Goal: Task Accomplishment & Management: Manage account settings

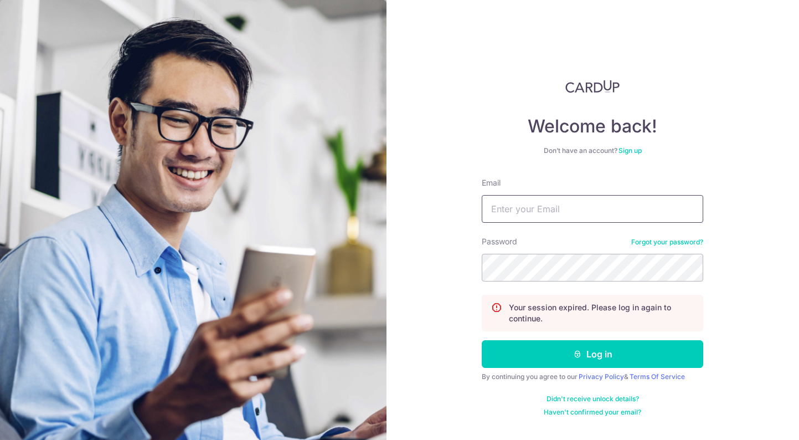
type input "[EMAIL_ADDRESS][DOMAIN_NAME]"
click at [593, 354] on button "Log in" at bounding box center [593, 354] width 222 height 28
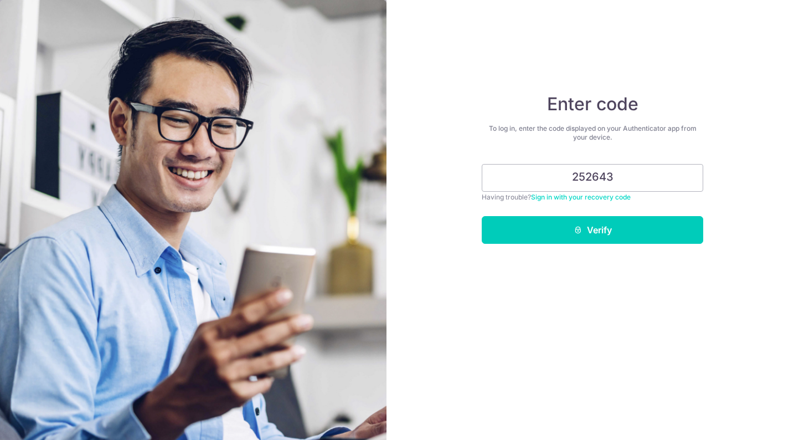
type input "252643"
click at [593, 230] on button "Verify" at bounding box center [593, 230] width 222 height 28
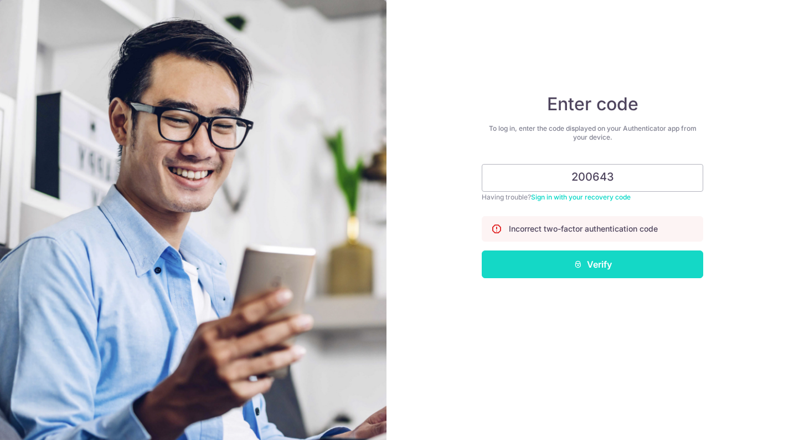
type input "200643"
click at [641, 259] on button "Verify" at bounding box center [593, 264] width 222 height 28
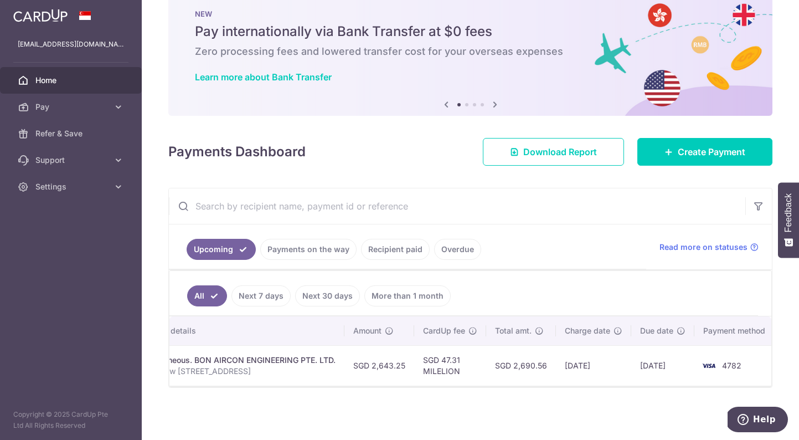
scroll to position [0, 214]
click at [91, 108] on span "Pay" at bounding box center [71, 106] width 73 height 11
click at [117, 77] on link "Home" at bounding box center [71, 80] width 142 height 27
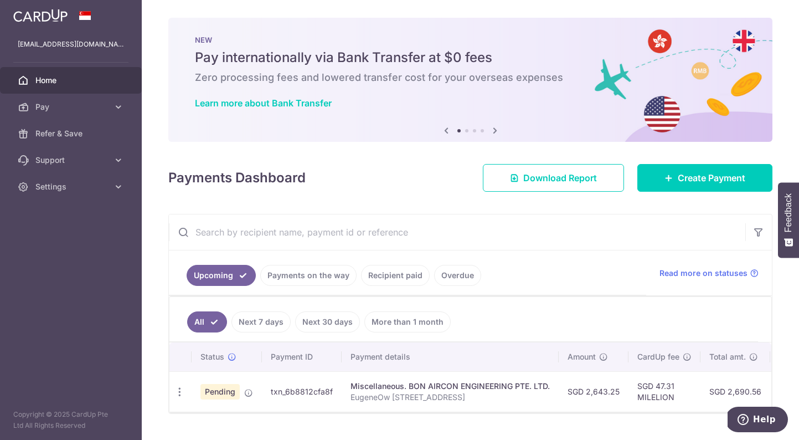
click at [225, 392] on span "Pending" at bounding box center [220, 392] width 39 height 16
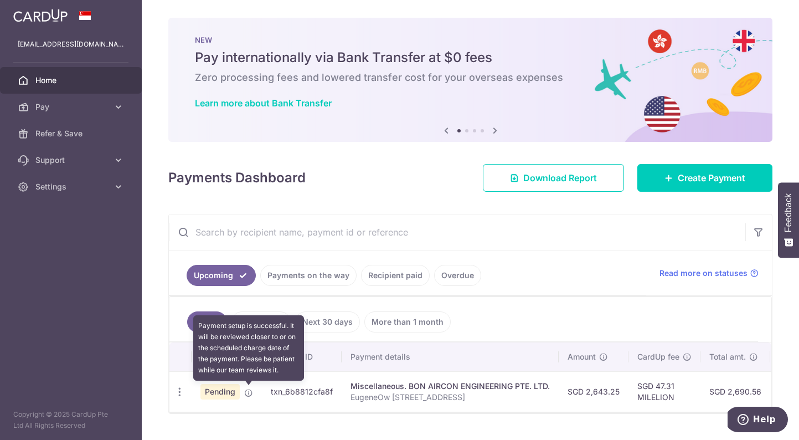
click at [250, 391] on icon at bounding box center [248, 392] width 9 height 9
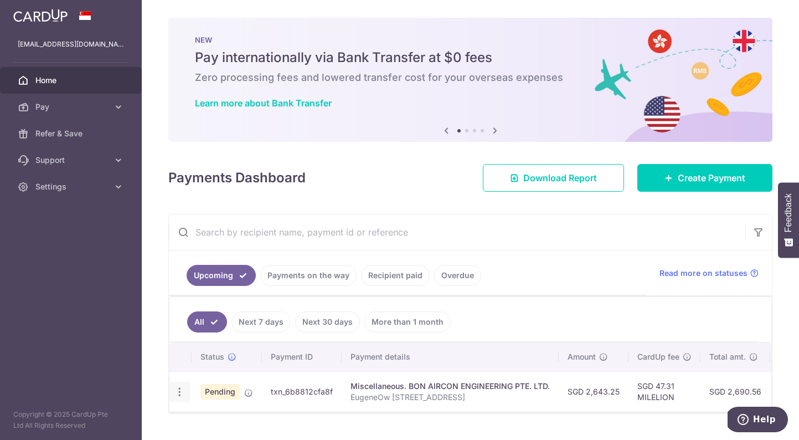
click at [180, 396] on icon "button" at bounding box center [180, 392] width 12 height 12
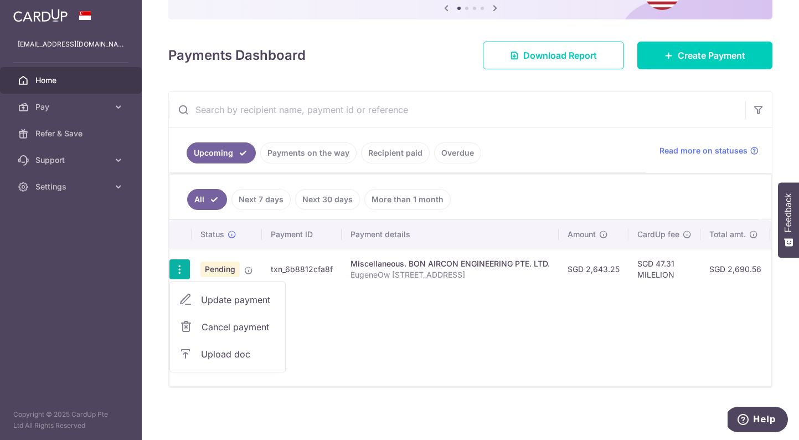
click at [365, 341] on div "Status Payment ID Payment details Amount CardUp fee Total amt. Charge date Due …" at bounding box center [471, 303] width 602 height 166
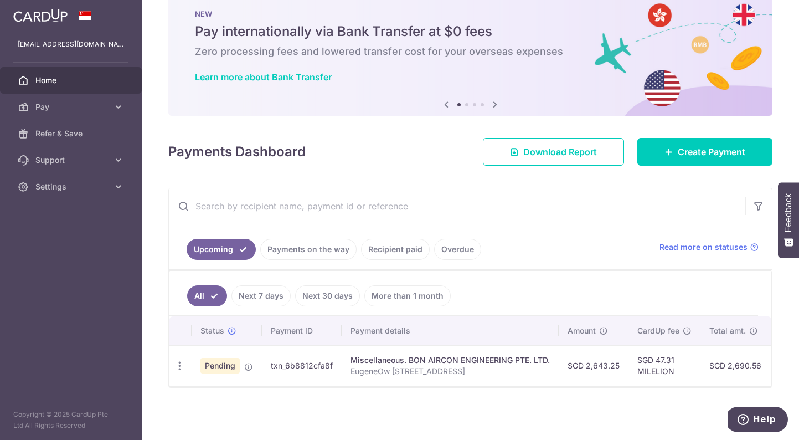
scroll to position [26, 0]
click at [179, 361] on icon "button" at bounding box center [180, 366] width 12 height 12
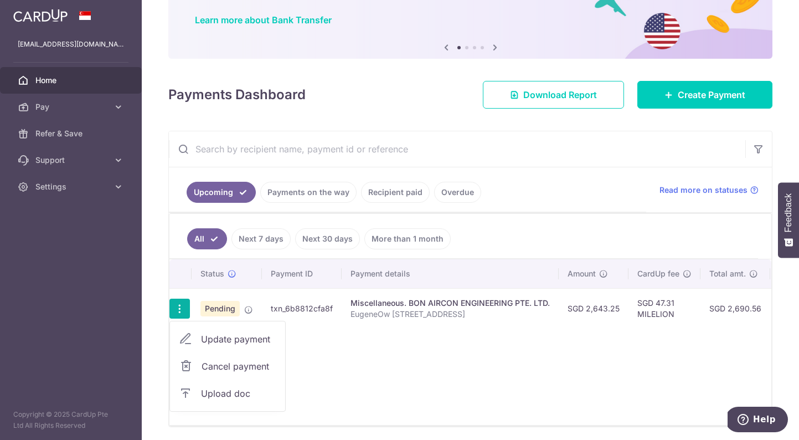
scroll to position [93, 0]
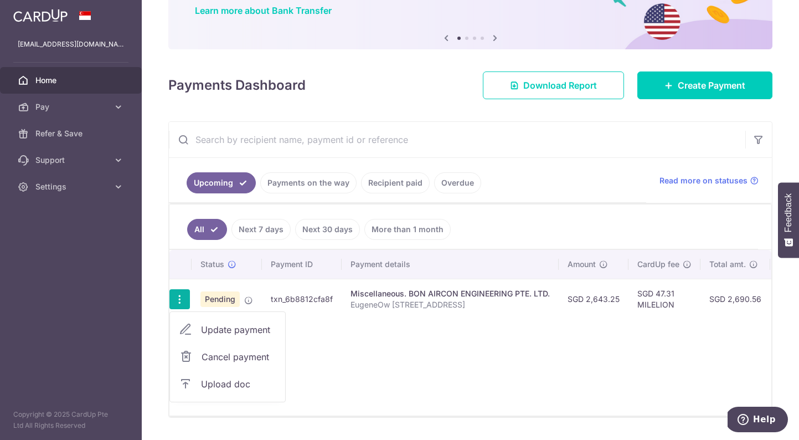
click at [228, 386] on span "Upload doc" at bounding box center [238, 383] width 75 height 13
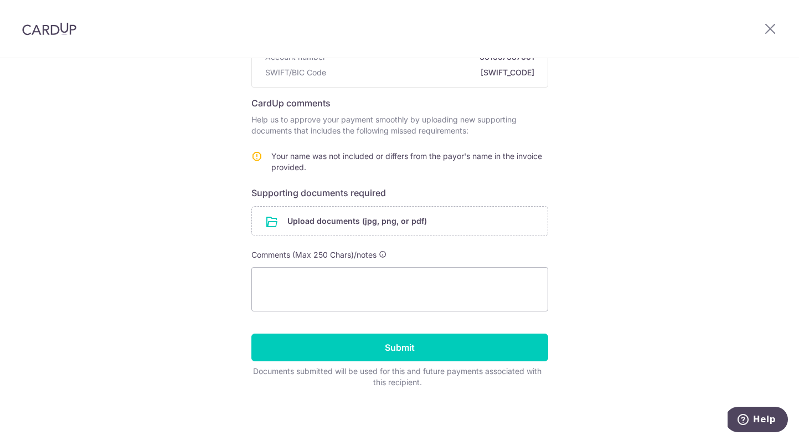
scroll to position [147, 0]
drag, startPoint x: 363, startPoint y: 225, endPoint x: 468, endPoint y: 157, distance: 124.9
click at [468, 157] on form "Recipient details Recipient BON AIRCON ENGINEERING PTE. LTD. Bank name Oversea …" at bounding box center [400, 185] width 297 height 403
click at [389, 218] on input "file" at bounding box center [400, 221] width 296 height 29
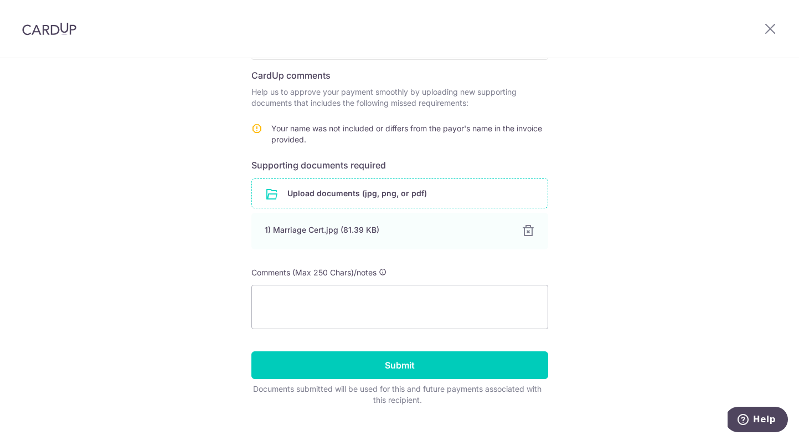
scroll to position [177, 0]
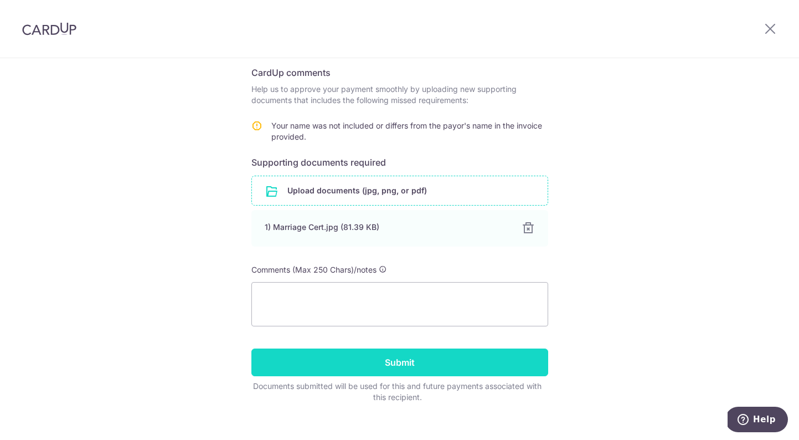
click at [433, 366] on input "Submit" at bounding box center [400, 362] width 297 height 28
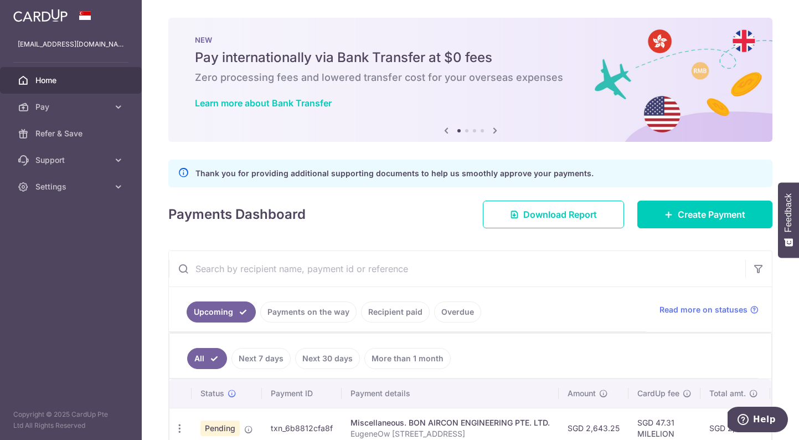
click at [488, 173] on p "Thank you for providing additional supporting documents to help us smoothly app…" at bounding box center [395, 173] width 398 height 13
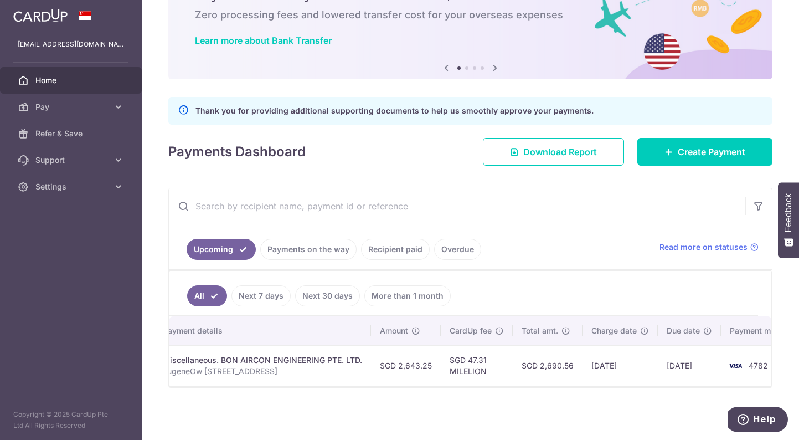
scroll to position [0, 211]
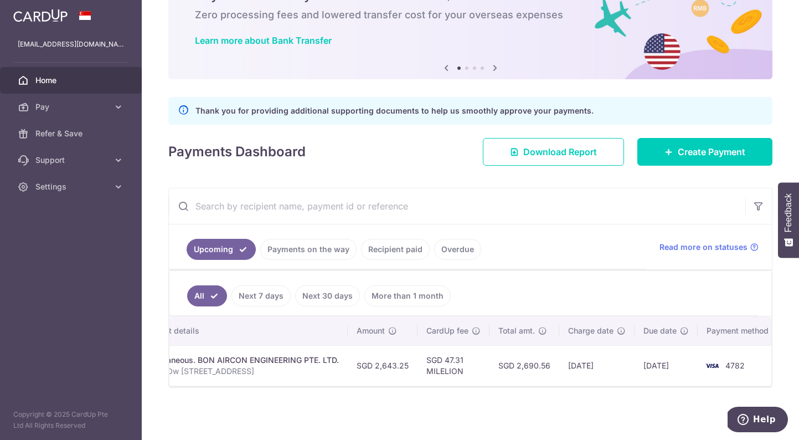
click at [329, 249] on link "Payments on the way" at bounding box center [308, 249] width 96 height 21
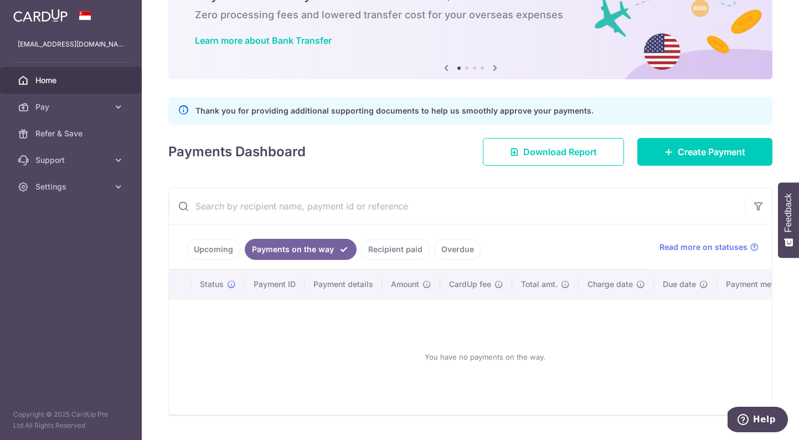
scroll to position [55, 0]
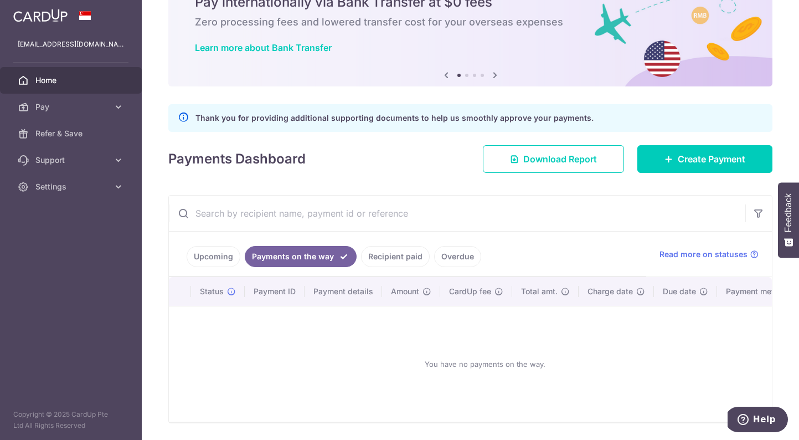
click at [227, 258] on link "Upcoming" at bounding box center [214, 256] width 54 height 21
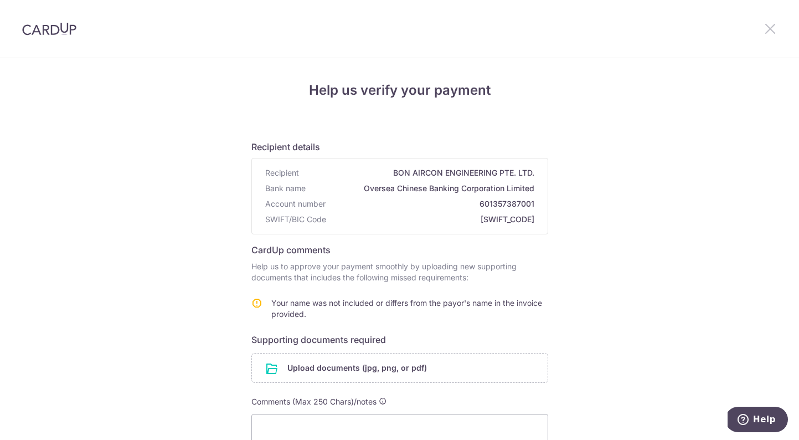
click at [775, 29] on icon at bounding box center [770, 29] width 13 height 14
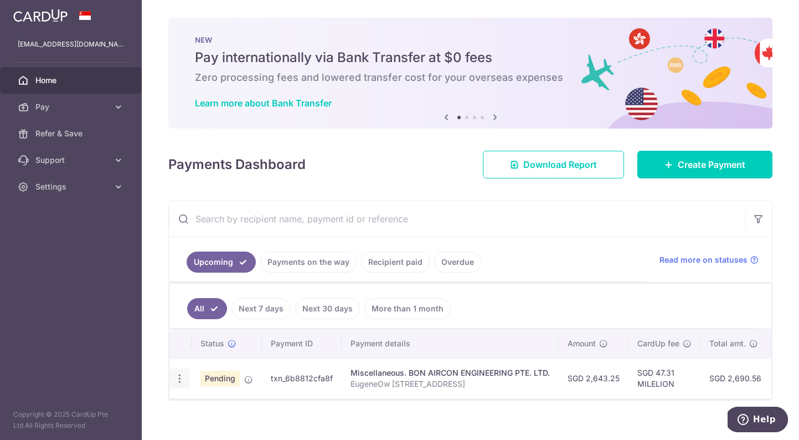
click at [180, 381] on icon "button" at bounding box center [180, 379] width 12 height 12
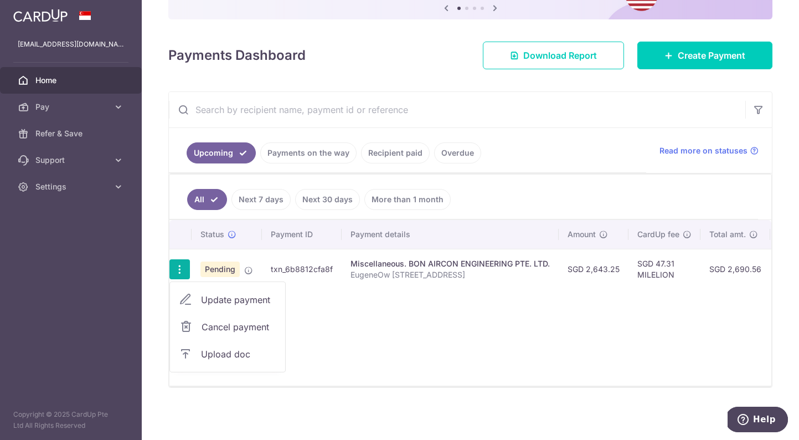
scroll to position [109, 0]
click at [222, 353] on span "Upload doc" at bounding box center [238, 353] width 75 height 13
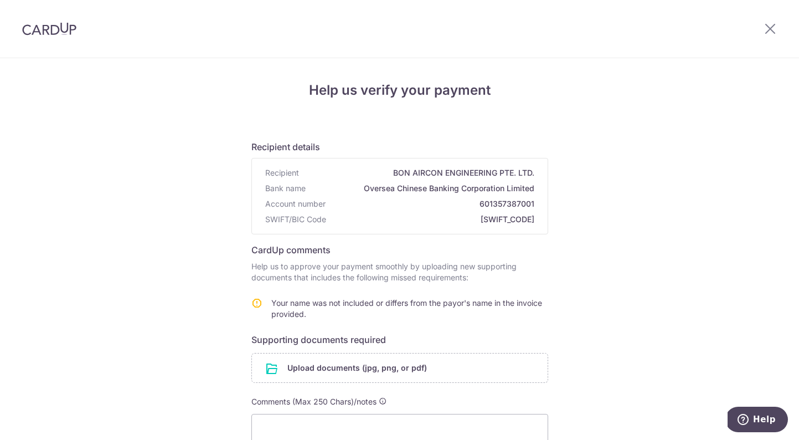
click at [770, 20] on div at bounding box center [771, 29] width 58 height 58
click at [770, 26] on icon at bounding box center [770, 29] width 13 height 14
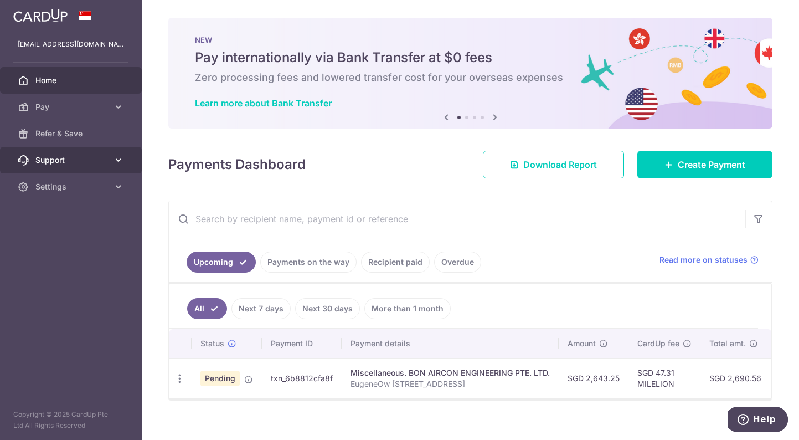
click at [116, 163] on icon at bounding box center [118, 160] width 11 height 11
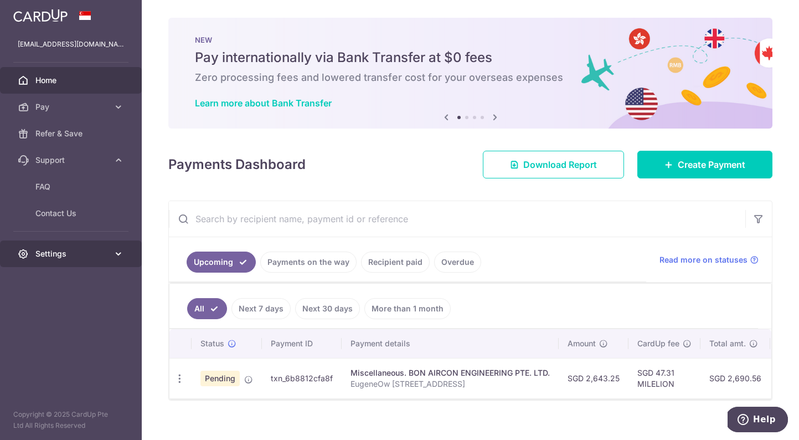
click at [93, 251] on span "Settings" at bounding box center [71, 253] width 73 height 11
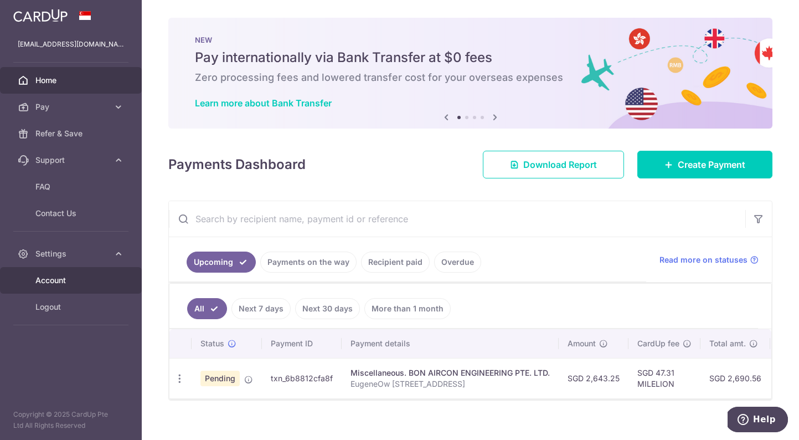
click at [74, 283] on span "Account" at bounding box center [71, 280] width 73 height 11
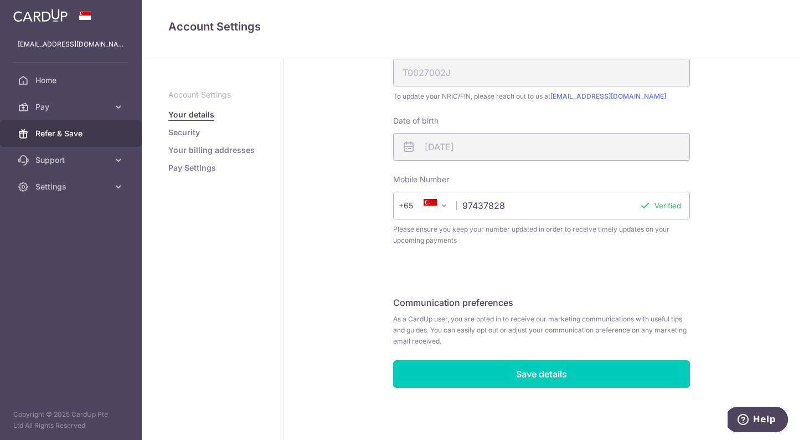
scroll to position [271, 0]
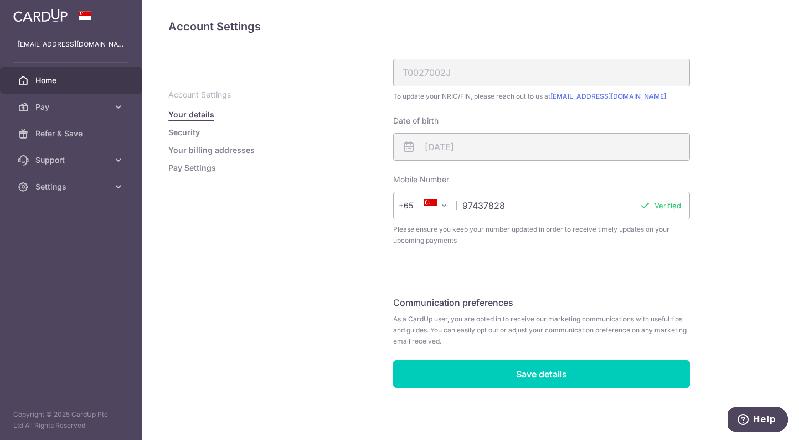
click at [79, 73] on link "Home" at bounding box center [71, 80] width 142 height 27
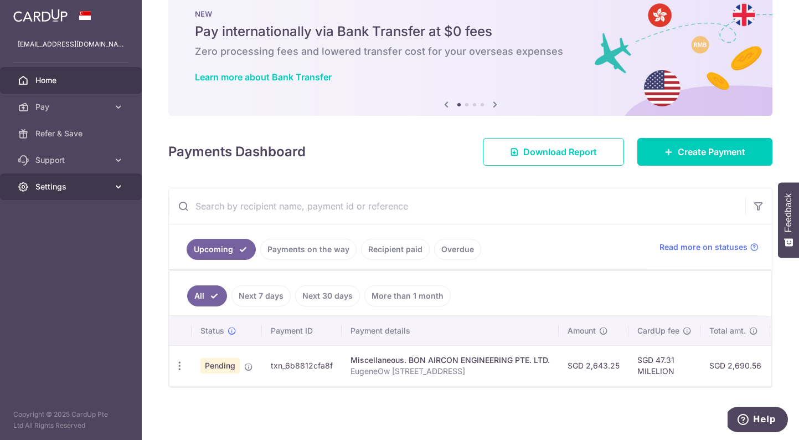
click at [117, 193] on link "Settings" at bounding box center [71, 186] width 142 height 27
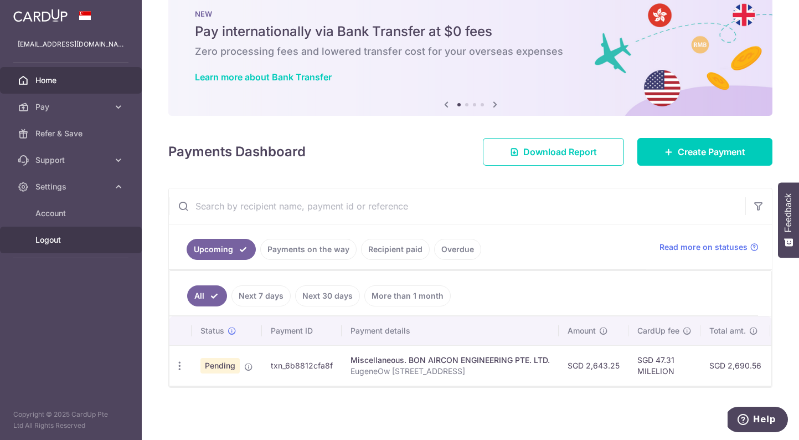
click at [58, 240] on span "Logout" at bounding box center [71, 239] width 73 height 11
